Goal: Use online tool/utility: Utilize a website feature to perform a specific function

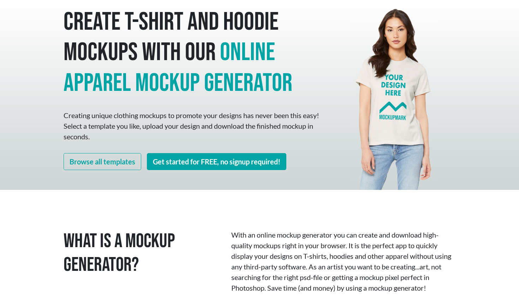
scroll to position [29, 0]
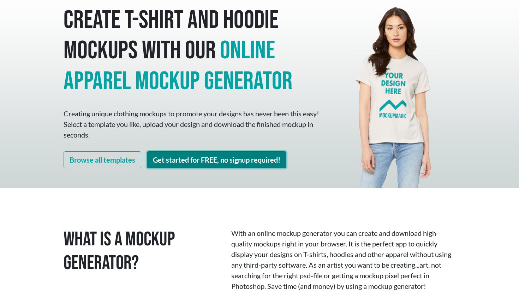
click at [229, 162] on link "Get started for FREE, no signup required!" at bounding box center [216, 159] width 139 height 17
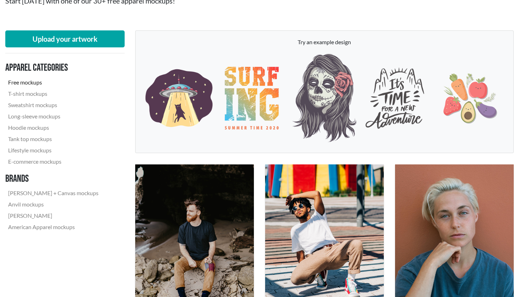
scroll to position [26, 0]
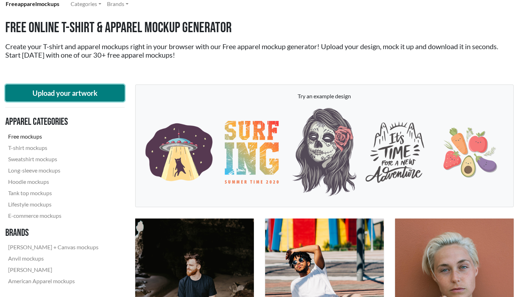
click at [66, 90] on button "Upload your artwork" at bounding box center [64, 92] width 119 height 17
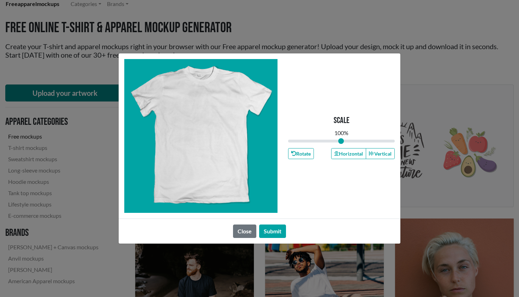
type input "1"
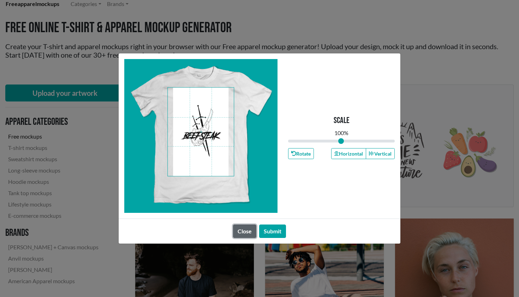
click at [238, 232] on button "Close" at bounding box center [244, 230] width 23 height 13
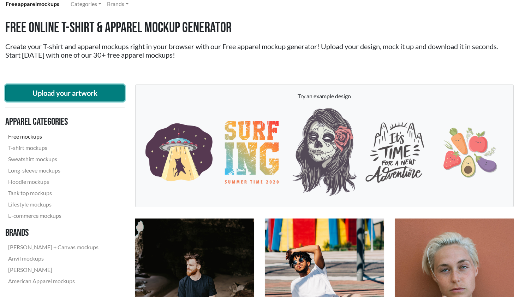
click at [76, 92] on button "Upload your artwork" at bounding box center [64, 92] width 119 height 17
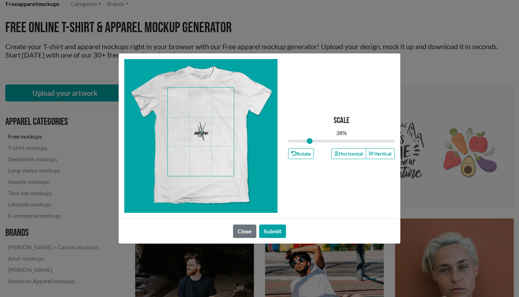
drag, startPoint x: 341, startPoint y: 138, endPoint x: 310, endPoint y: 139, distance: 31.1
click at [310, 139] on input "range" at bounding box center [341, 141] width 107 height 8
click at [221, 103] on span at bounding box center [201, 132] width 66 height 88
click at [205, 100] on span at bounding box center [201, 132] width 66 height 88
type input "0.43"
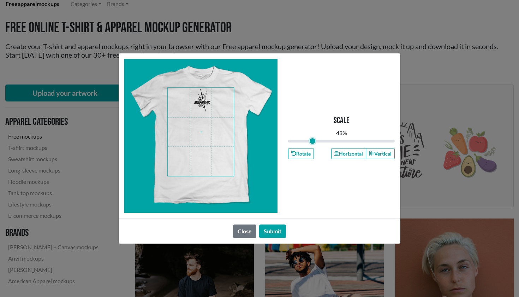
click at [203, 102] on span at bounding box center [201, 132] width 66 height 88
click at [218, 105] on span at bounding box center [201, 132] width 66 height 88
click at [275, 231] on button "Submit" at bounding box center [272, 230] width 27 height 13
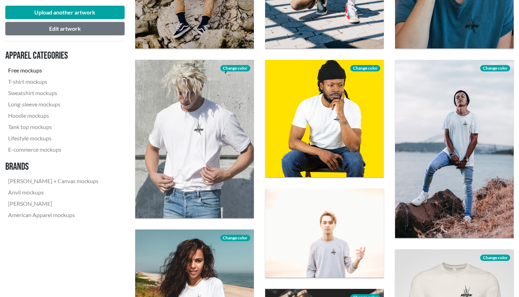
scroll to position [227, 0]
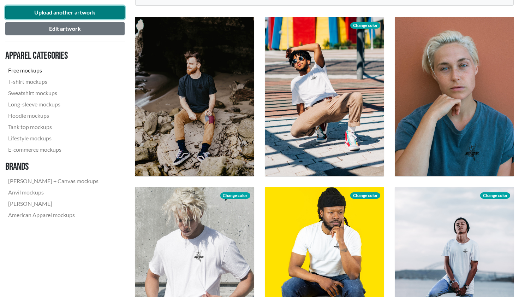
click at [81, 8] on button "Upload another artwork" at bounding box center [64, 12] width 119 height 13
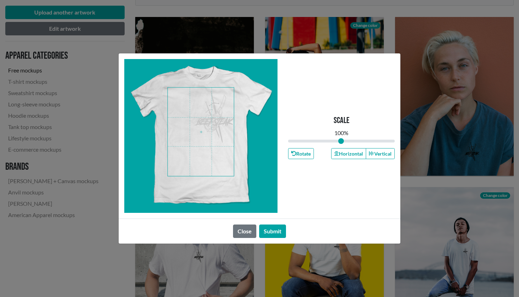
click at [215, 123] on span at bounding box center [201, 132] width 66 height 88
drag, startPoint x: 342, startPoint y: 140, endPoint x: 317, endPoint y: 138, distance: 25.1
type input "0.52"
click at [317, 138] on input "range" at bounding box center [341, 141] width 107 height 8
click at [216, 106] on span at bounding box center [201, 132] width 66 height 88
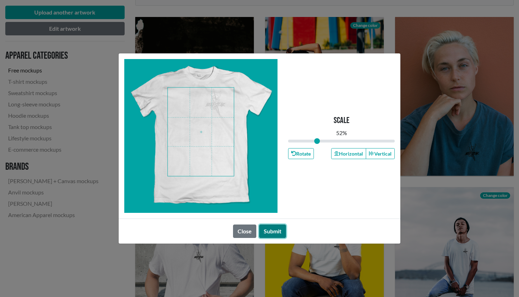
click at [275, 229] on button "Submit" at bounding box center [272, 230] width 27 height 13
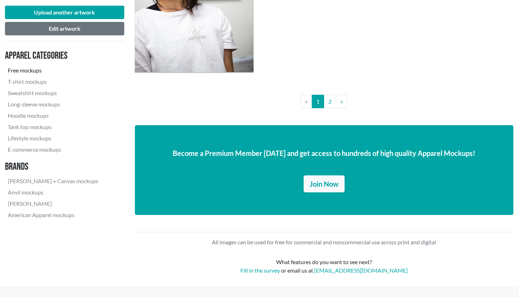
scroll to position [1477, 0]
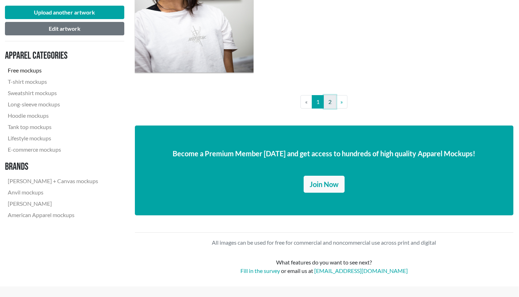
click at [332, 103] on link "2" at bounding box center [330, 101] width 12 height 13
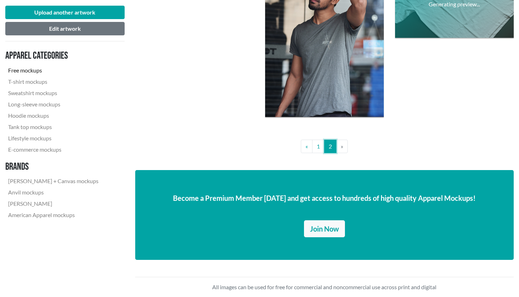
scroll to position [754, 0]
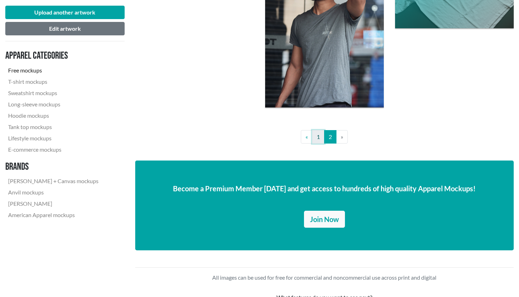
click at [319, 140] on link "1" at bounding box center [318, 136] width 12 height 13
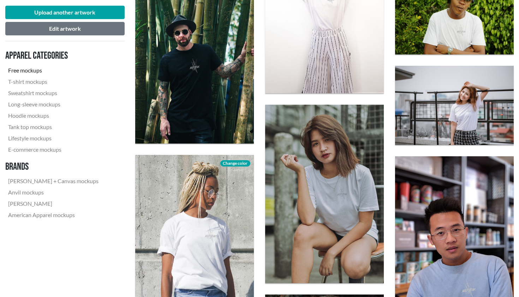
scroll to position [898, 0]
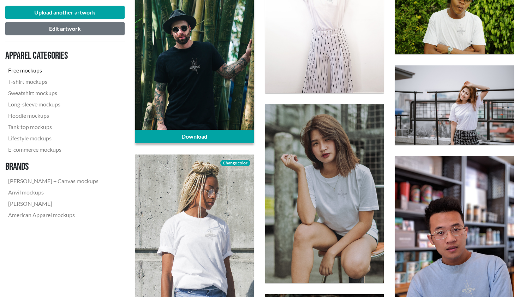
click at [191, 85] on div at bounding box center [194, 64] width 119 height 158
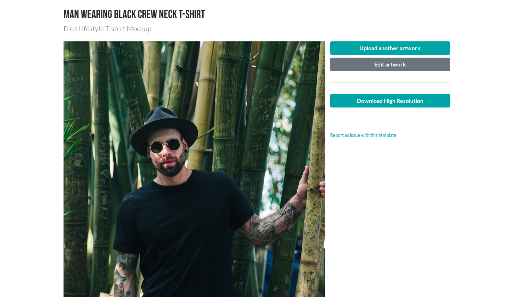
scroll to position [47, 0]
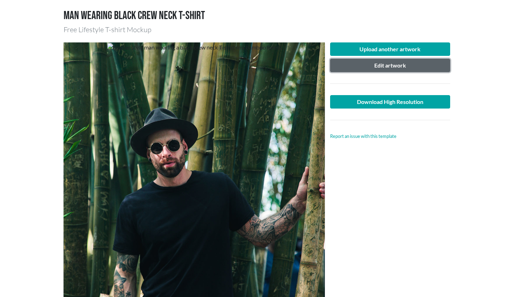
click at [383, 64] on button "Edit artwork" at bounding box center [390, 65] width 120 height 13
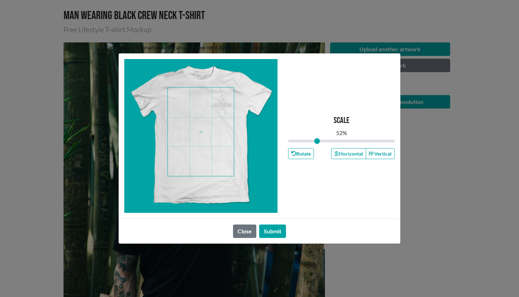
click at [226, 104] on span at bounding box center [201, 132] width 66 height 88
click at [273, 236] on button "Submit" at bounding box center [272, 230] width 27 height 13
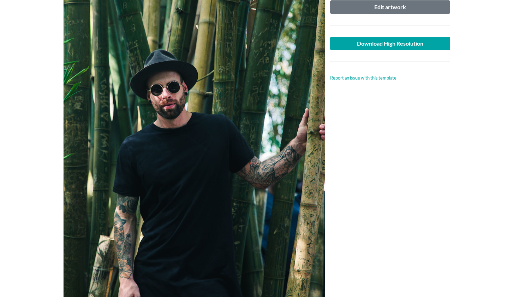
scroll to position [0, 0]
